Goal: Find specific page/section: Find specific page/section

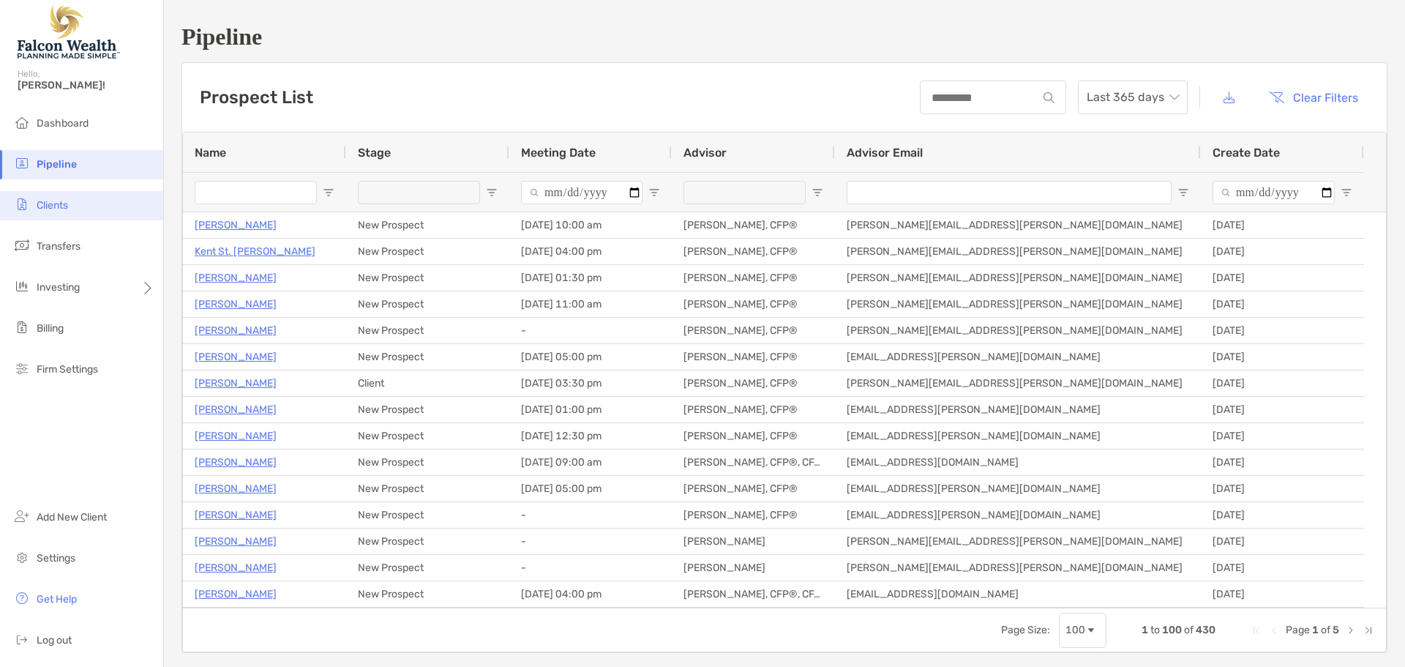
click at [57, 205] on span "Clients" at bounding box center [52, 205] width 31 height 12
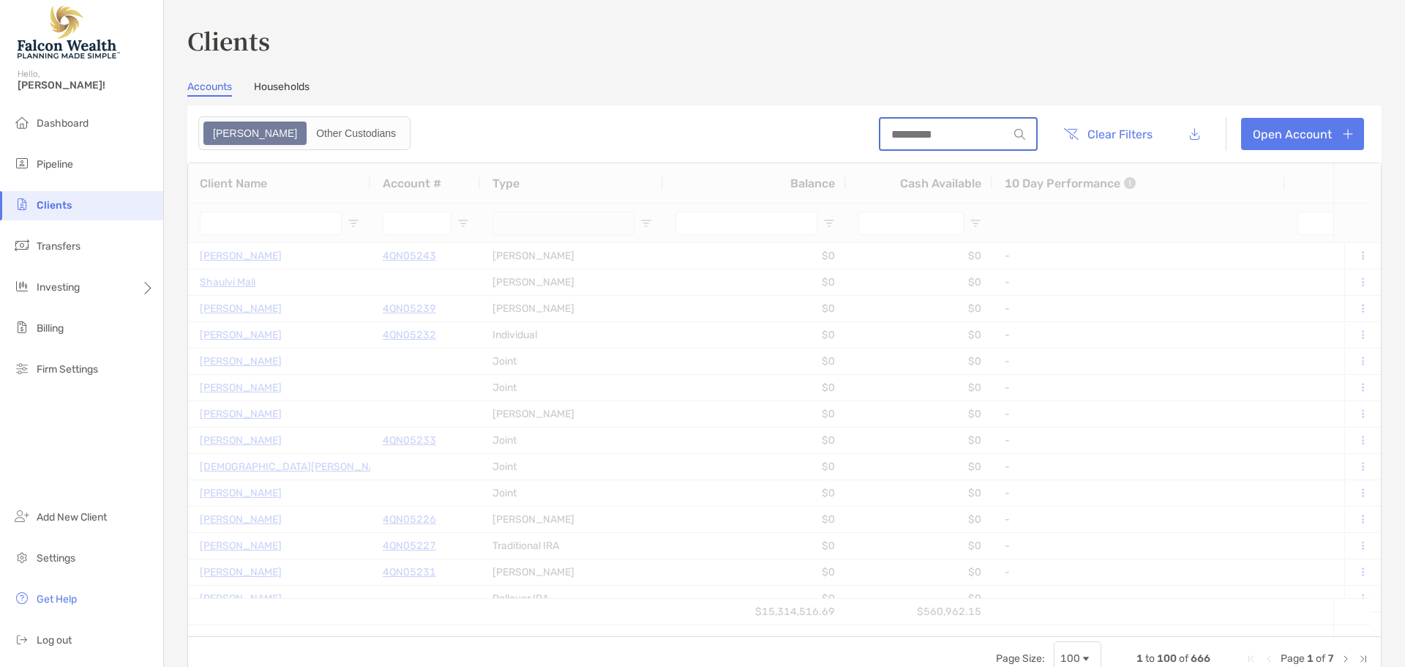
click at [963, 128] on input at bounding box center [944, 134] width 128 height 12
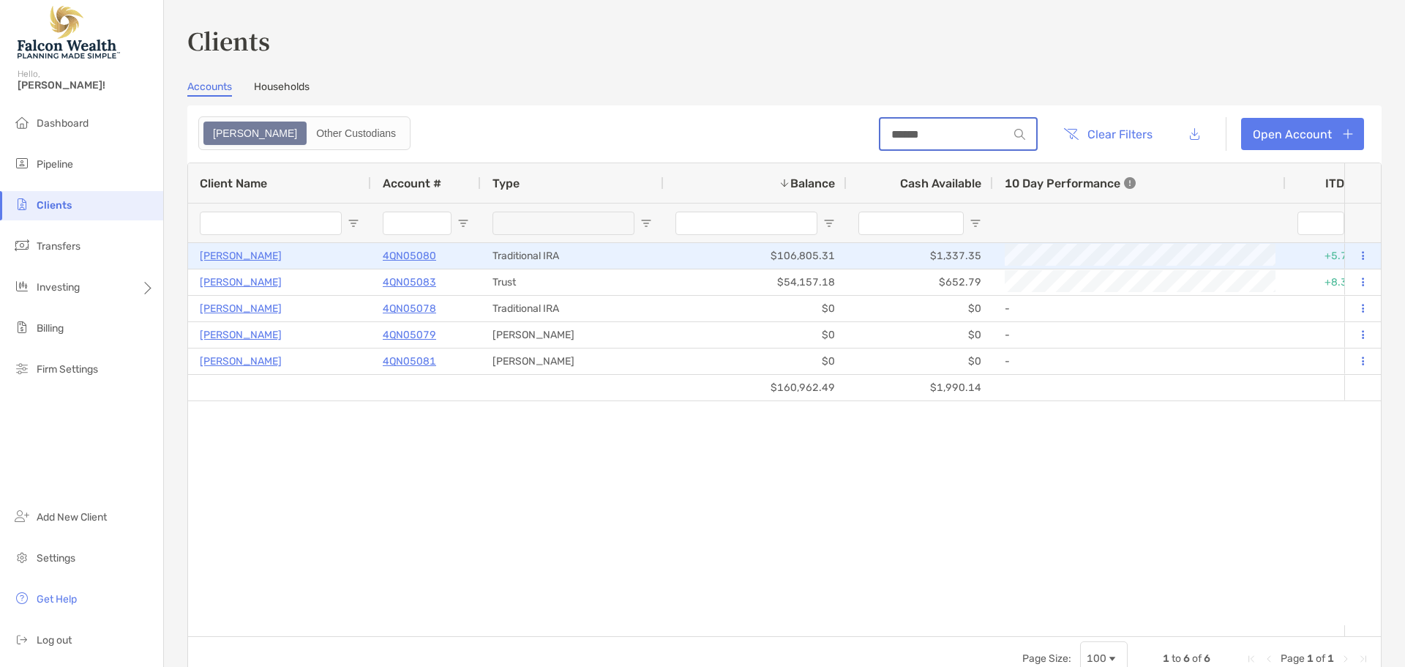
type input "******"
click at [400, 254] on p "4QN05080" at bounding box center [409, 256] width 53 height 18
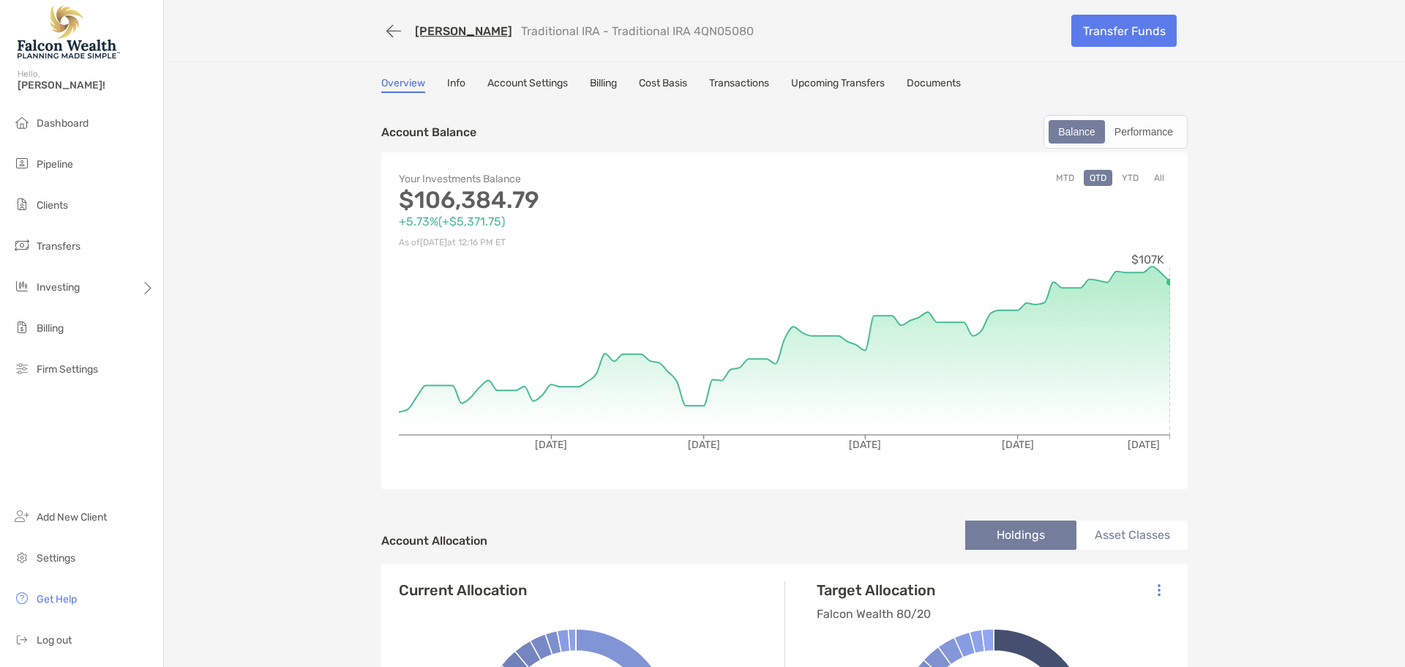
click at [1150, 184] on button "All" at bounding box center [1159, 178] width 22 height 16
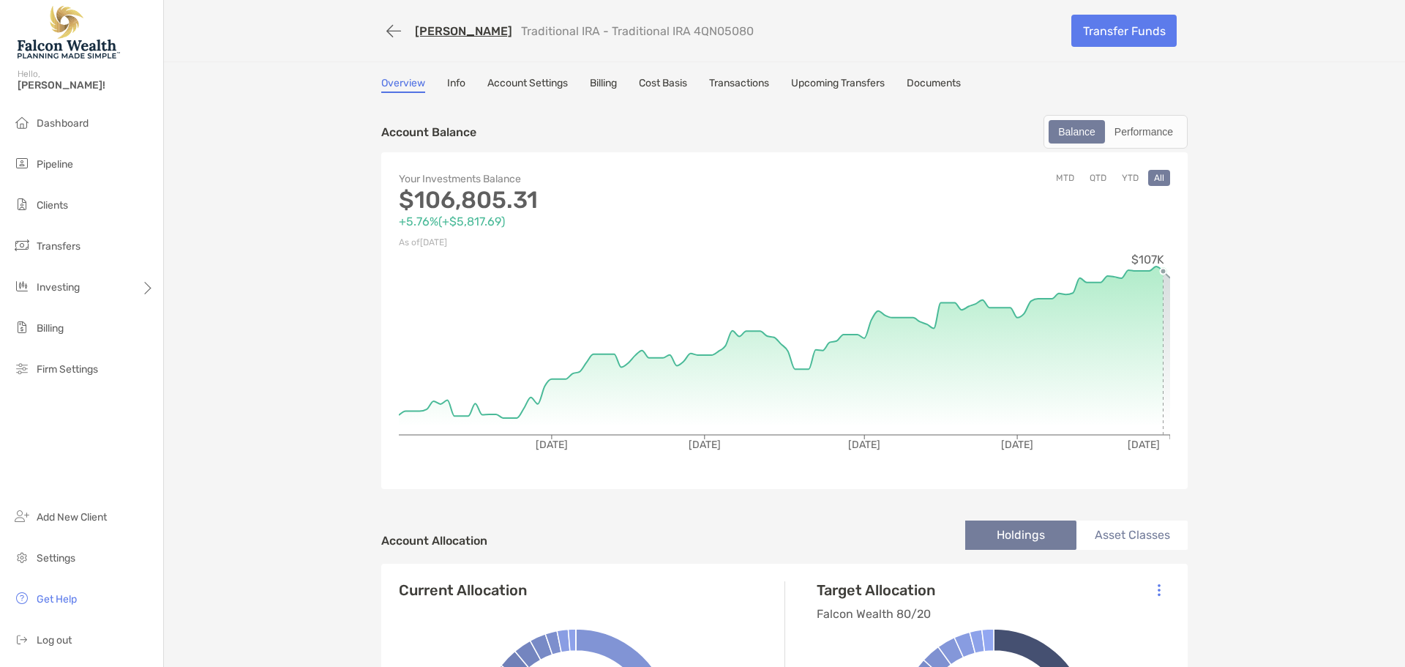
click at [438, 33] on link "Ronald Scipio" at bounding box center [463, 31] width 97 height 14
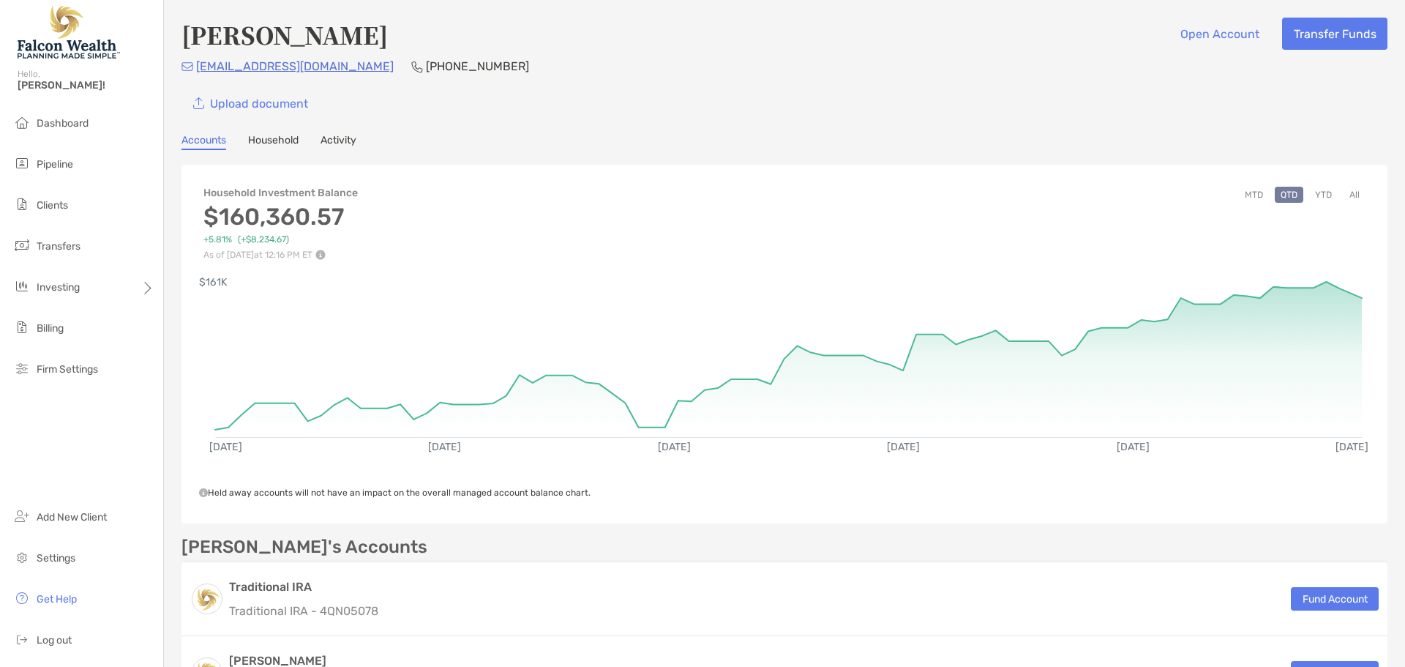
click at [1323, 196] on button "YTD" at bounding box center [1323, 195] width 29 height 16
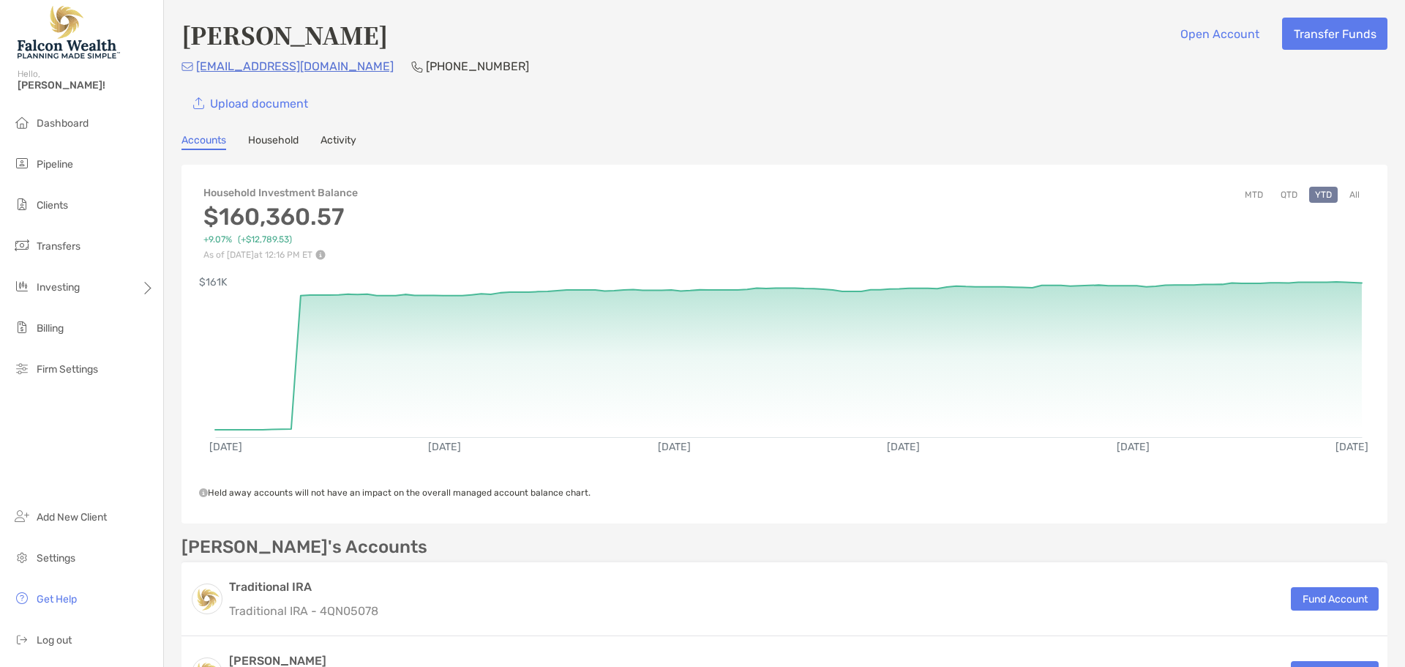
click at [1349, 195] on button "All" at bounding box center [1355, 195] width 22 height 16
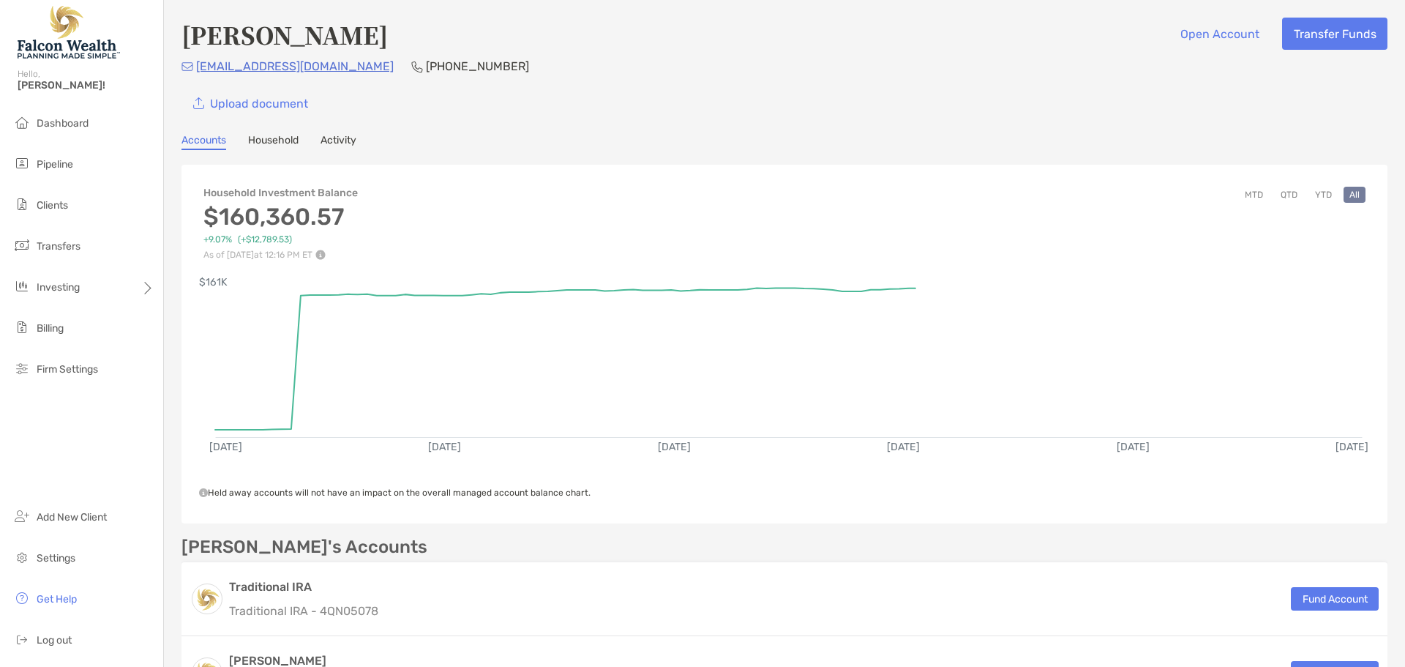
click at [947, 143] on div "Accounts Household Activity" at bounding box center [784, 142] width 1206 height 16
